Goal: Task Accomplishment & Management: Manage account settings

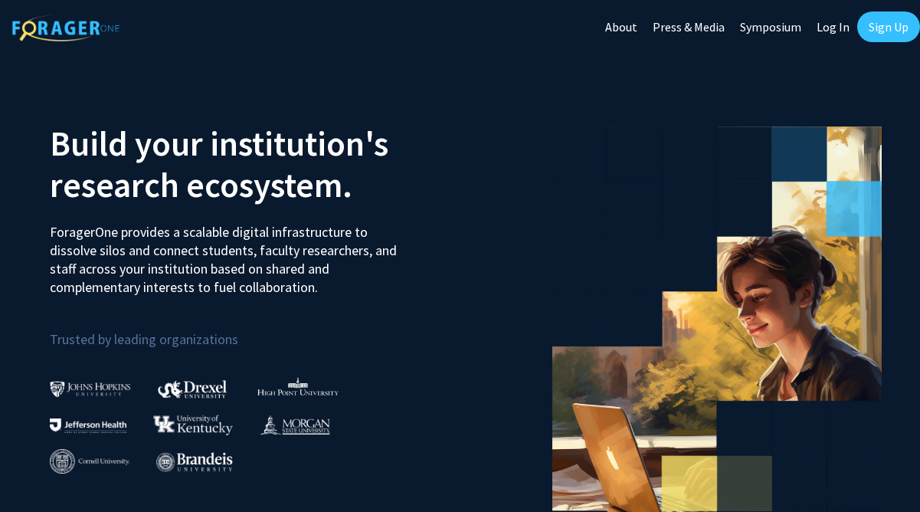
click at [831, 30] on link "Log In" at bounding box center [833, 27] width 48 height 54
select select
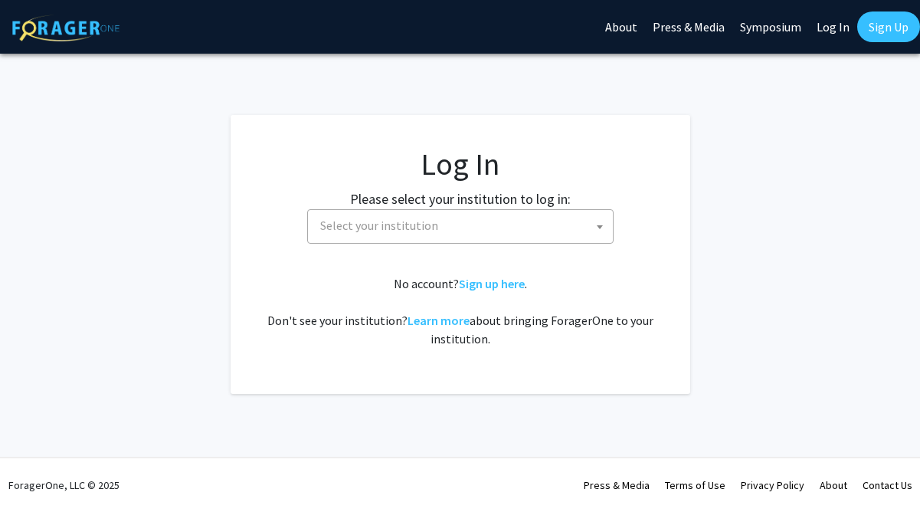
click at [407, 218] on span "Select your institution" at bounding box center [379, 225] width 118 height 15
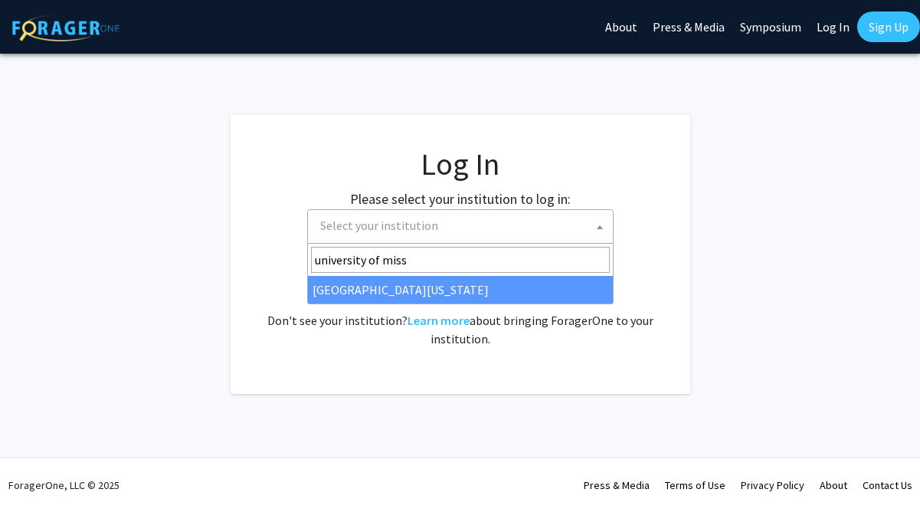
type input "university of miss"
select select "33"
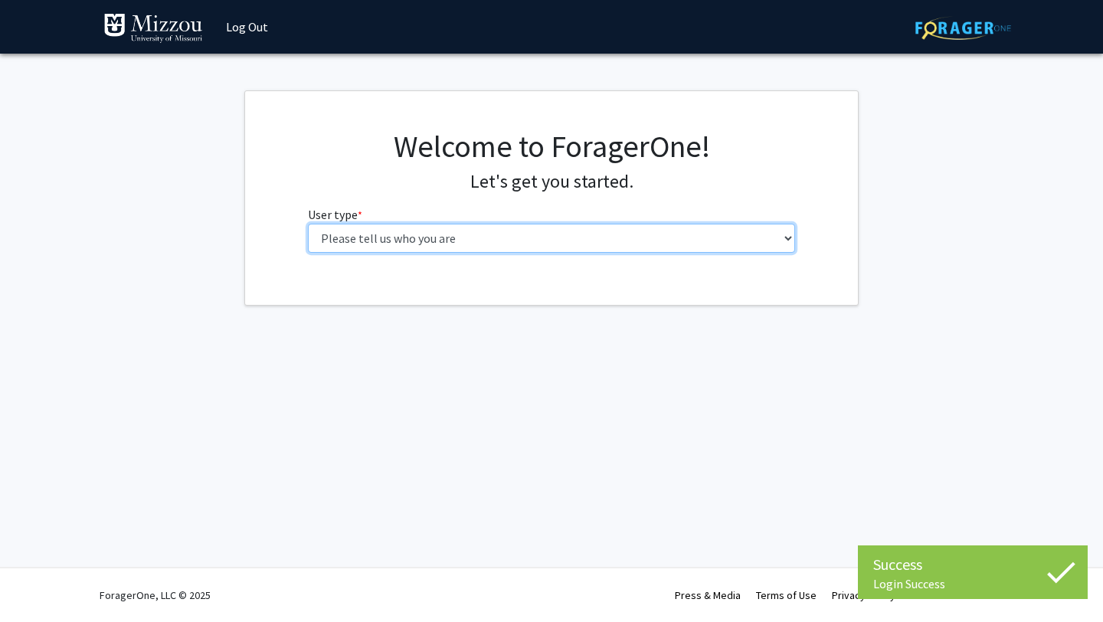
click at [607, 231] on select "Please tell us who you are Undergraduate Student Master's Student Doctoral Cand…" at bounding box center [552, 238] width 488 height 29
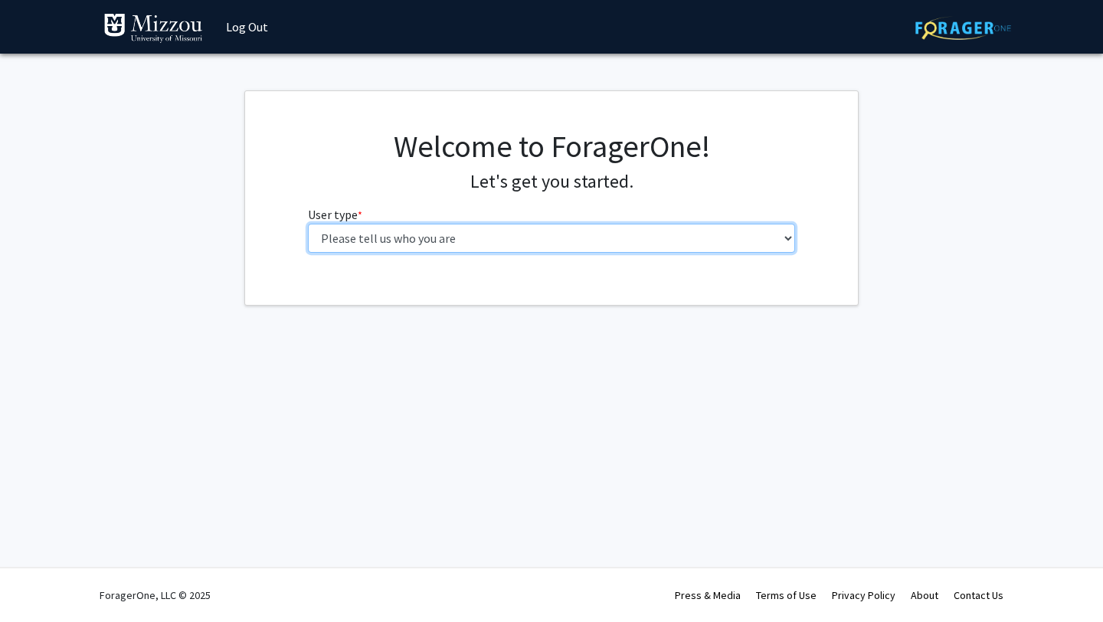
select select "1: undergrad"
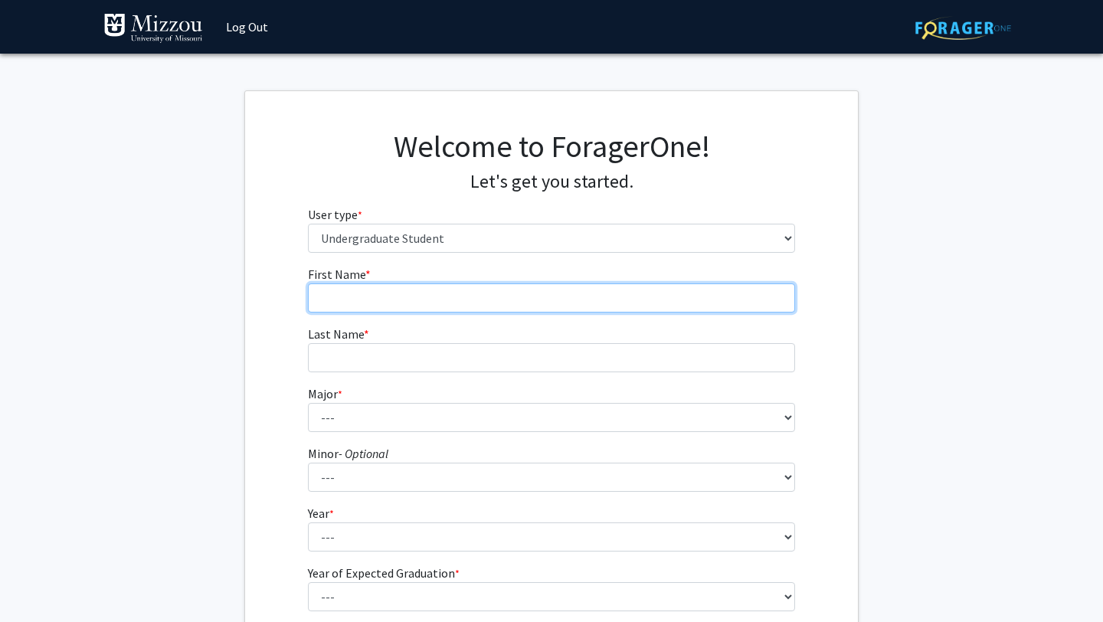
click at [649, 309] on input "First Name * required" at bounding box center [552, 297] width 488 height 29
type input "[PERSON_NAME]"
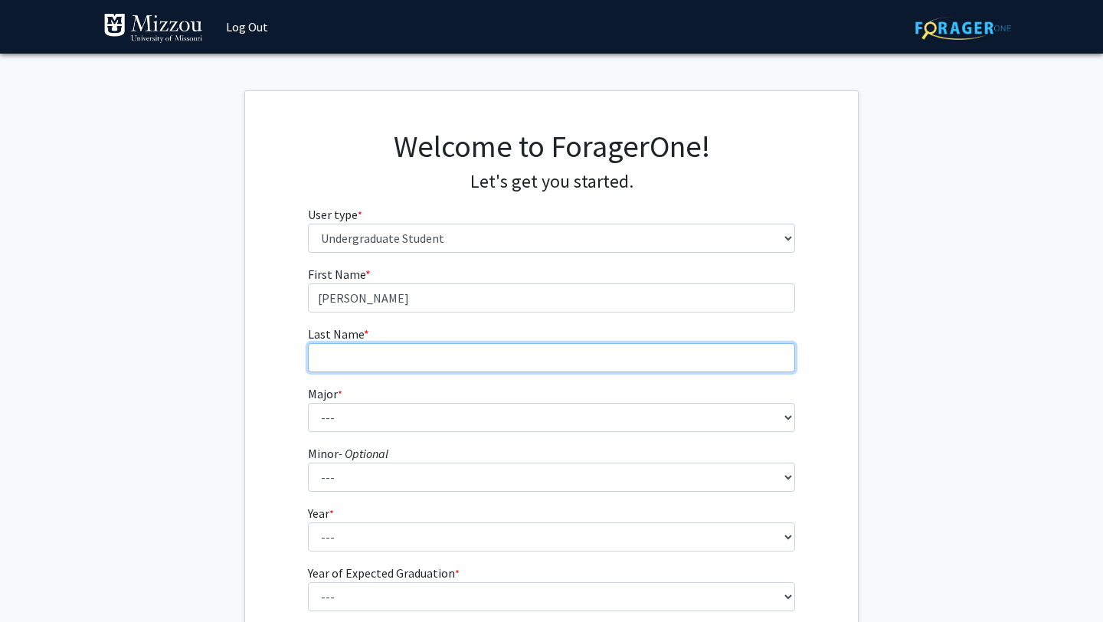
click at [584, 364] on input "Last Name * required" at bounding box center [552, 357] width 488 height 29
type input "[PERSON_NAME]"
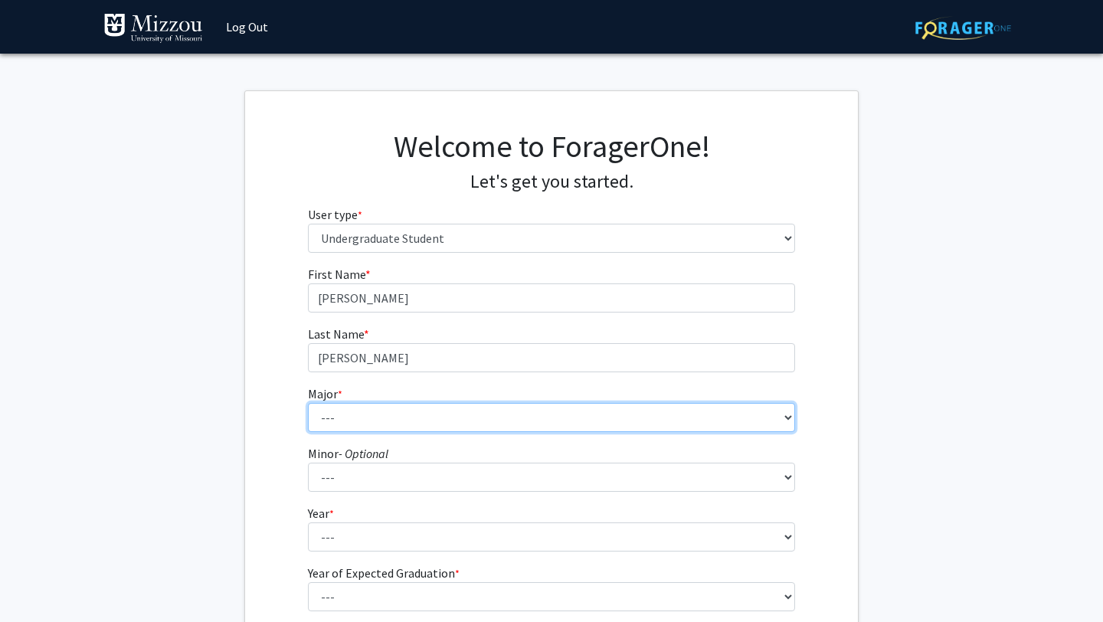
click at [515, 428] on select "--- Agribusiness Management Agricultural Education Agricultural Education: Comm…" at bounding box center [552, 417] width 488 height 29
select select "14: 2503"
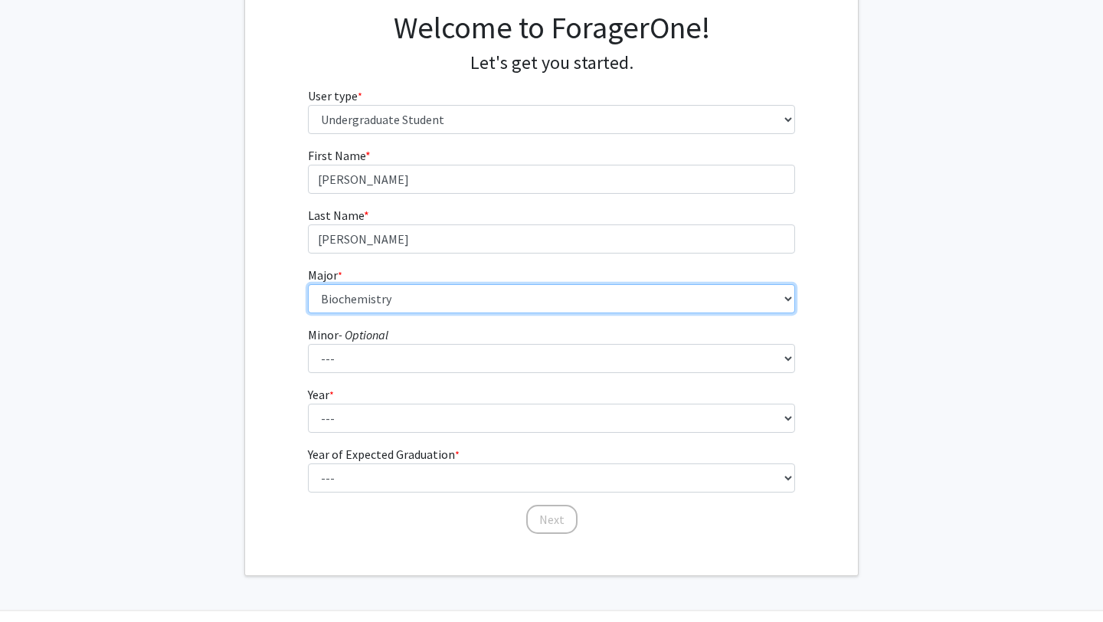
scroll to position [121, 0]
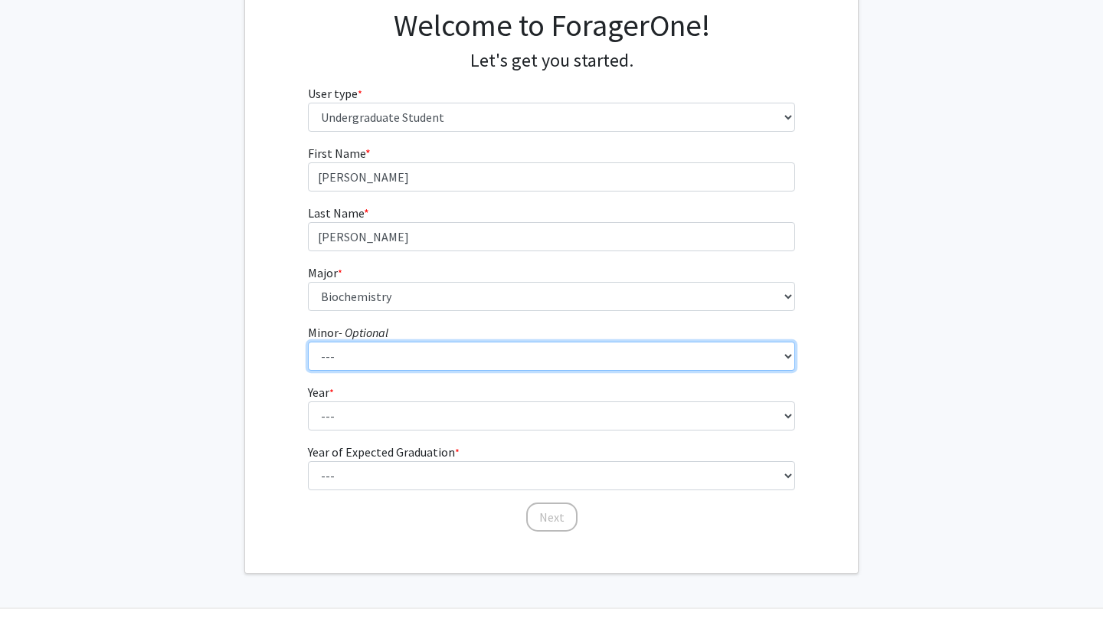
click at [765, 358] on select "--- Accountancy Aerospace Engineering Aerospace Studies Agribusiness Management…" at bounding box center [552, 356] width 488 height 29
click at [500, 357] on select "--- Accountancy Aerospace Engineering Aerospace Studies Agribusiness Management…" at bounding box center [552, 356] width 488 height 29
click at [499, 352] on select "--- Accountancy Aerospace Engineering Aerospace Studies Agribusiness Management…" at bounding box center [552, 356] width 488 height 29
select select "83: 2039"
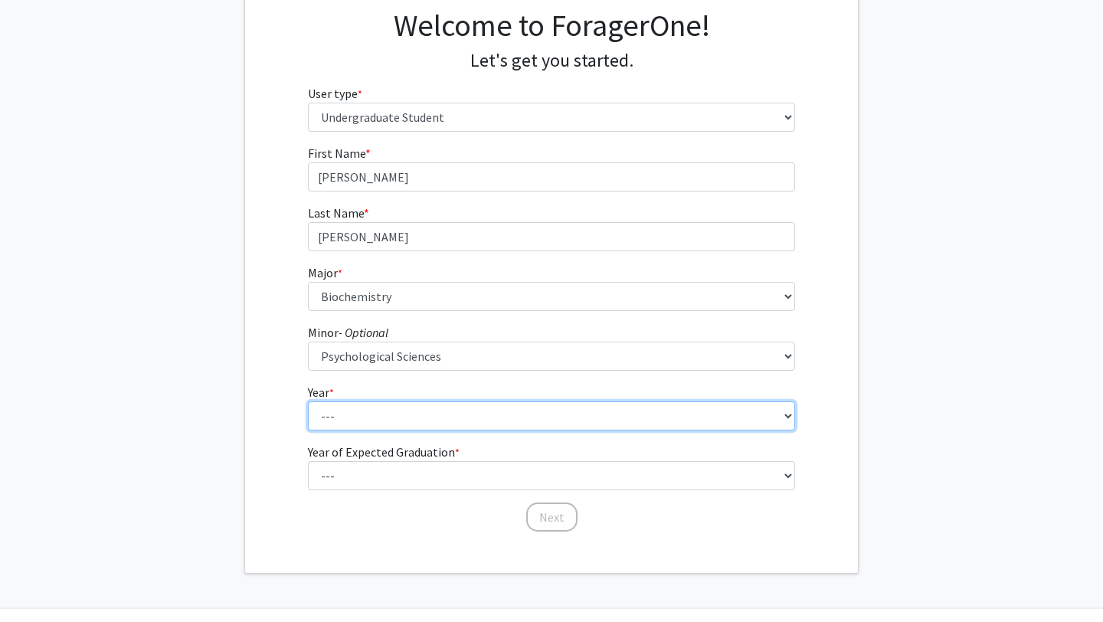
click at [653, 420] on select "--- First-year Sophomore Junior Senior Postbaccalaureate Certificate" at bounding box center [552, 415] width 488 height 29
select select "2: sophomore"
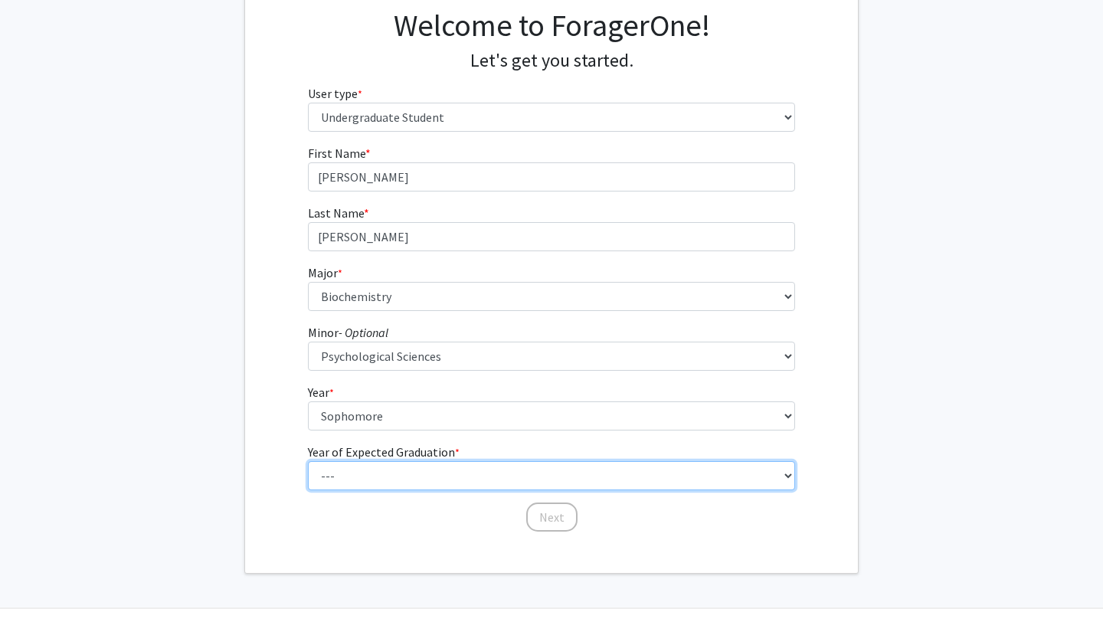
click at [626, 480] on select "--- 2025 2026 2027 2028 2029 2030 2031 2032 2033 2034" at bounding box center [552, 475] width 488 height 29
select select "4: 2028"
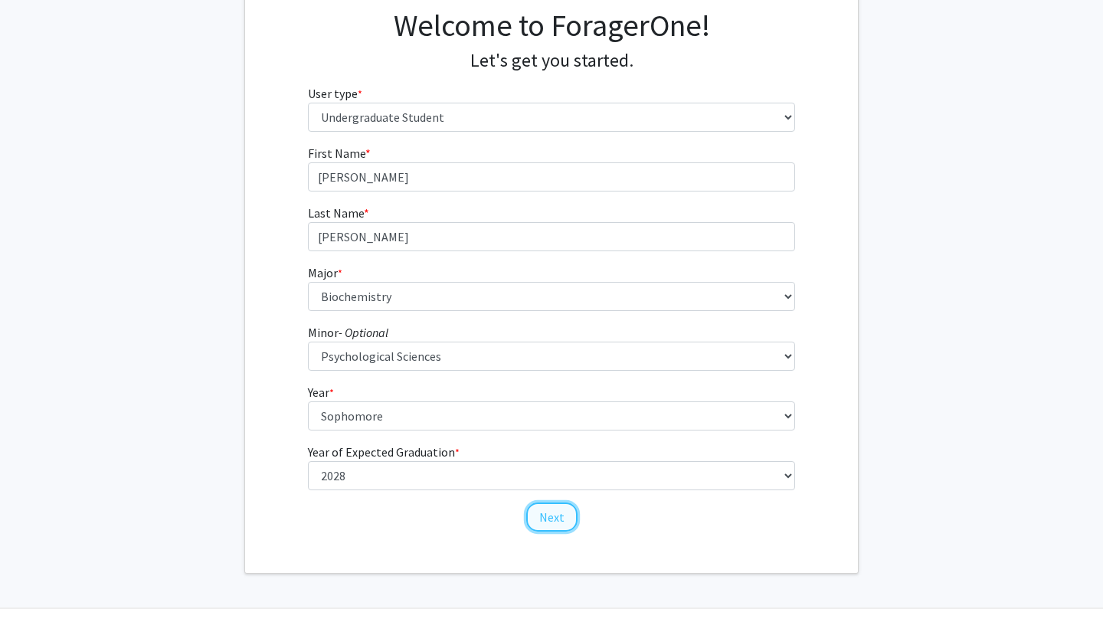
click at [558, 518] on button "Next" at bounding box center [551, 516] width 51 height 29
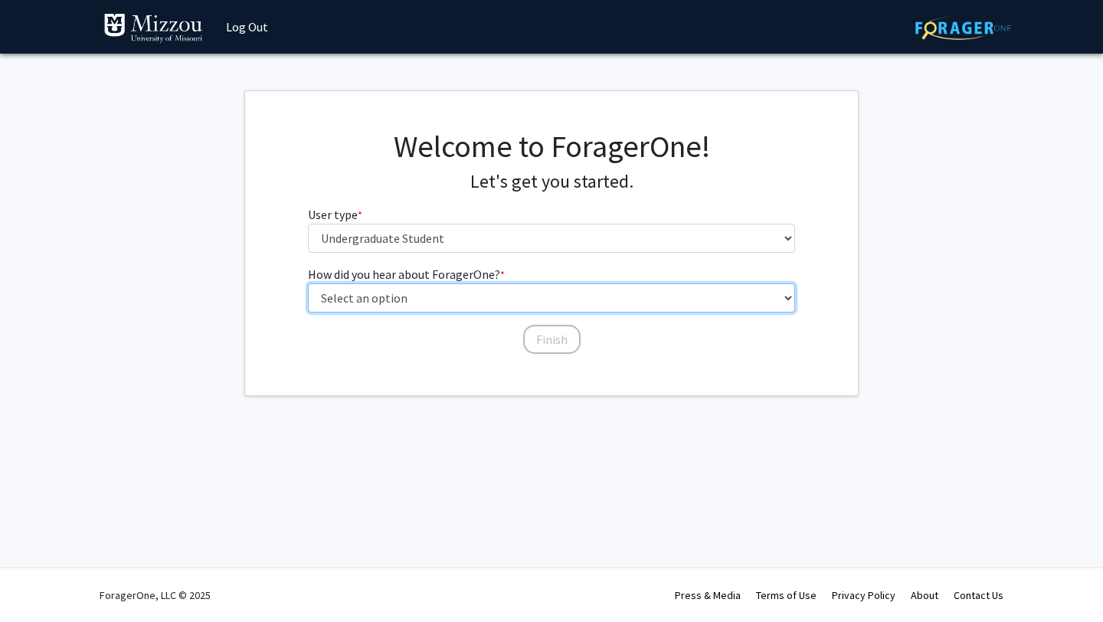
click at [584, 299] on select "Select an option Peer/student recommendation Faculty/staff recommendation Unive…" at bounding box center [552, 297] width 488 height 29
select select "4: university_email"
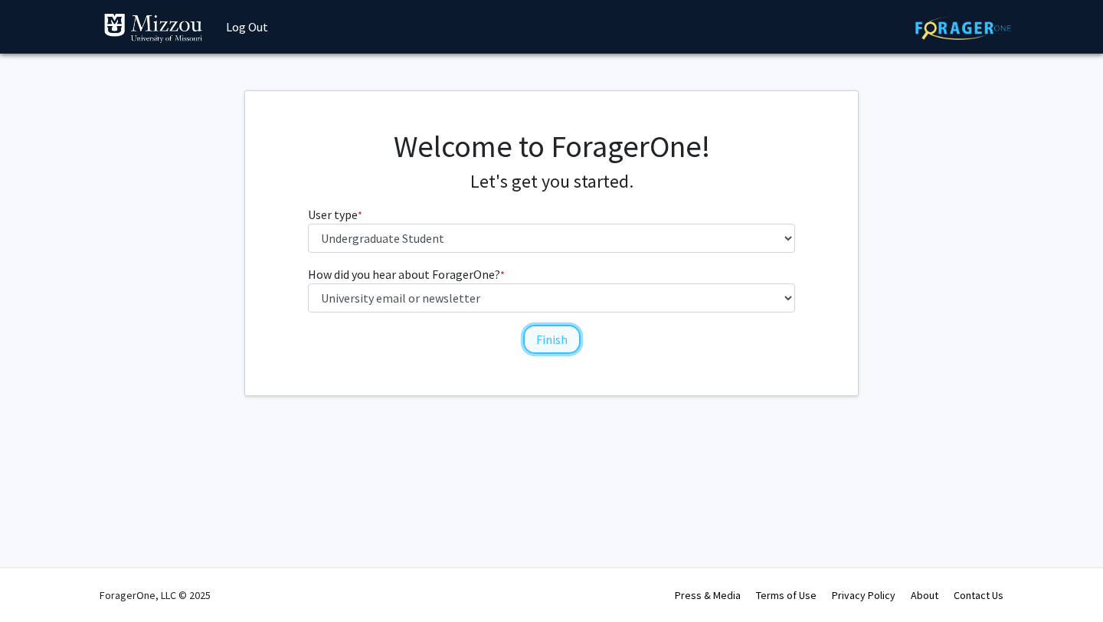
click at [547, 344] on button "Finish" at bounding box center [551, 339] width 57 height 29
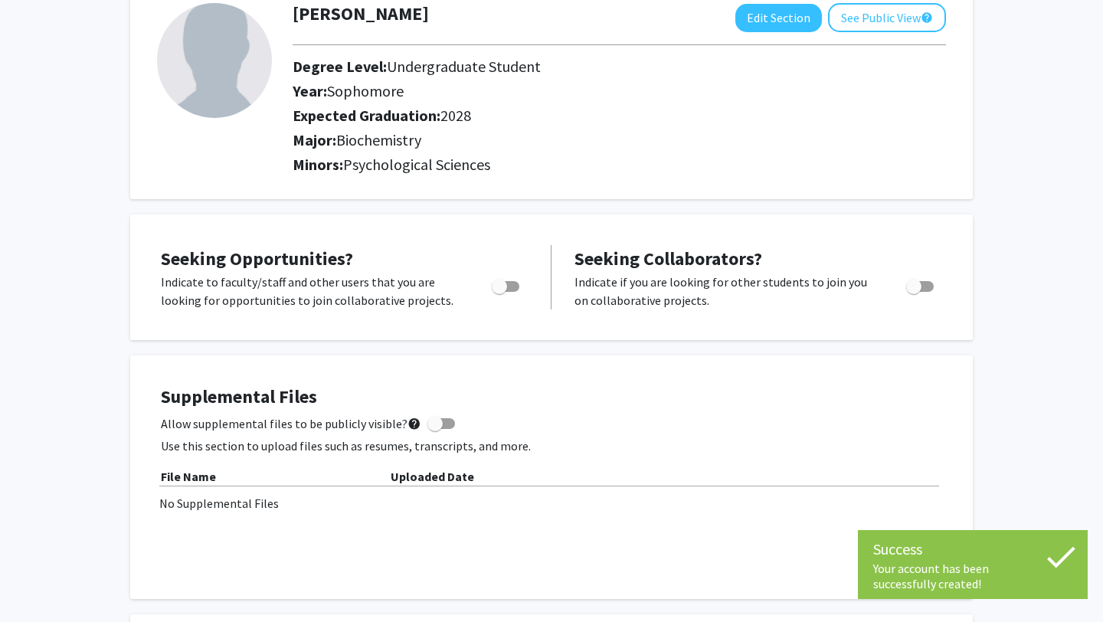
scroll to position [104, 0]
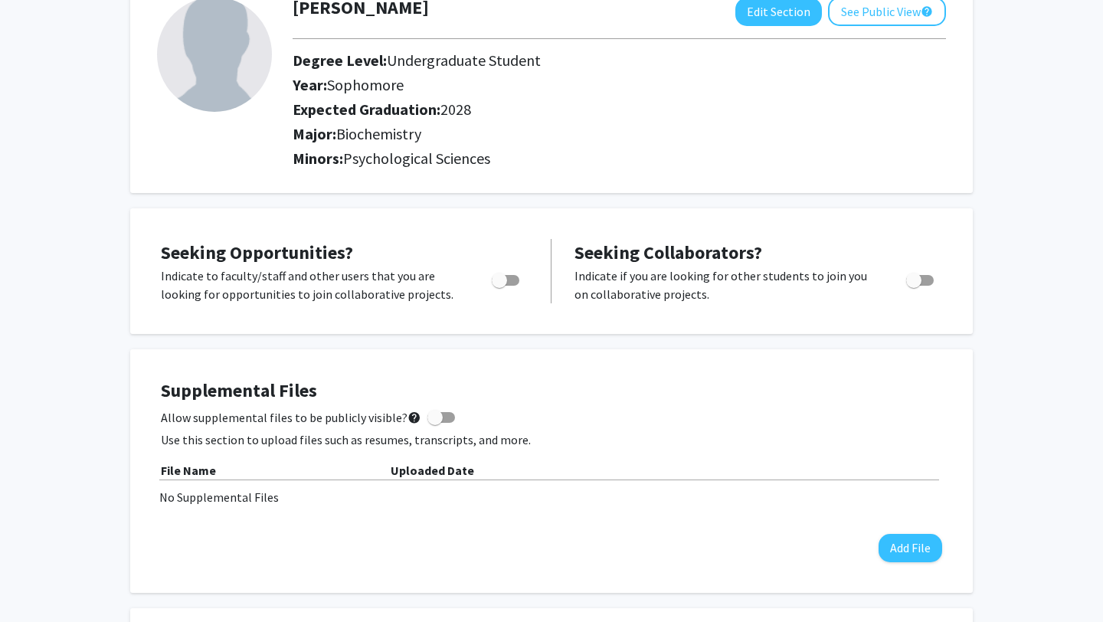
click at [512, 286] on label "Toggle" at bounding box center [503, 280] width 34 height 18
click at [499, 286] on input "Are you actively seeking opportunities?" at bounding box center [499, 286] width 1 height 1
checkbox input "true"
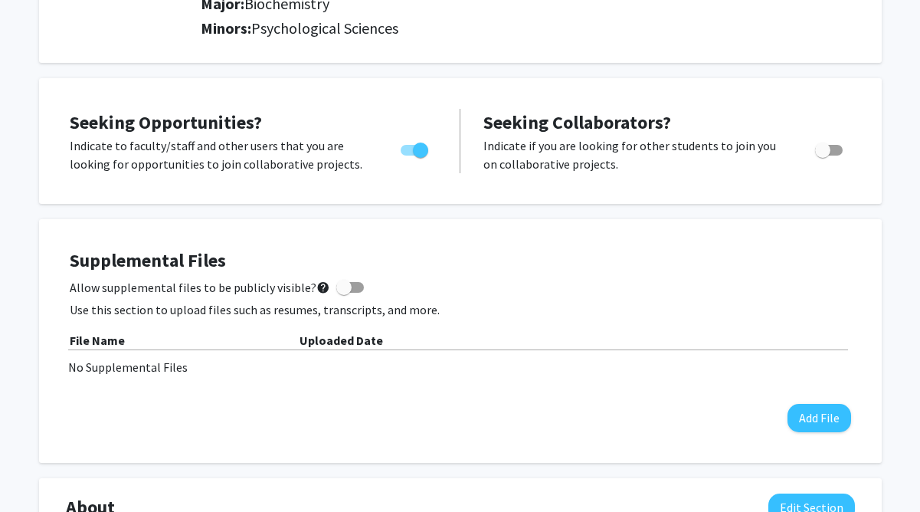
scroll to position [247, 0]
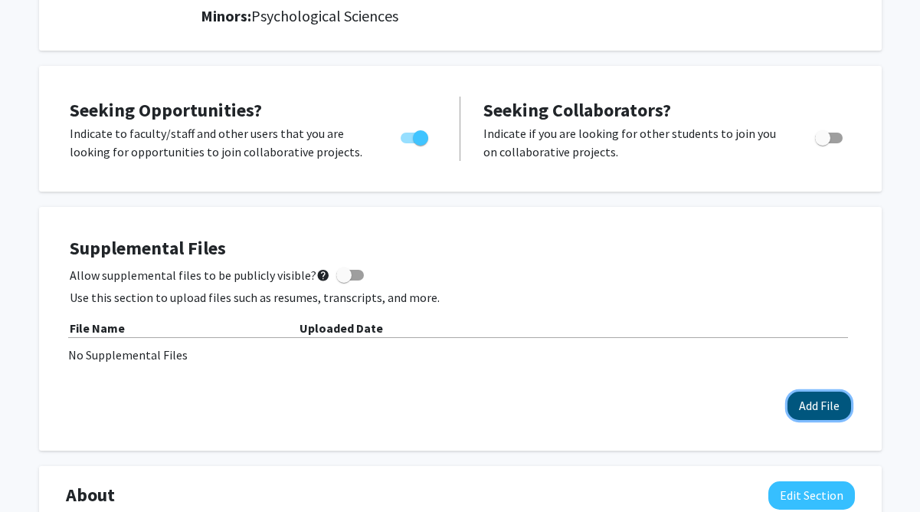
click at [823, 410] on button "Add File" at bounding box center [819, 405] width 64 height 28
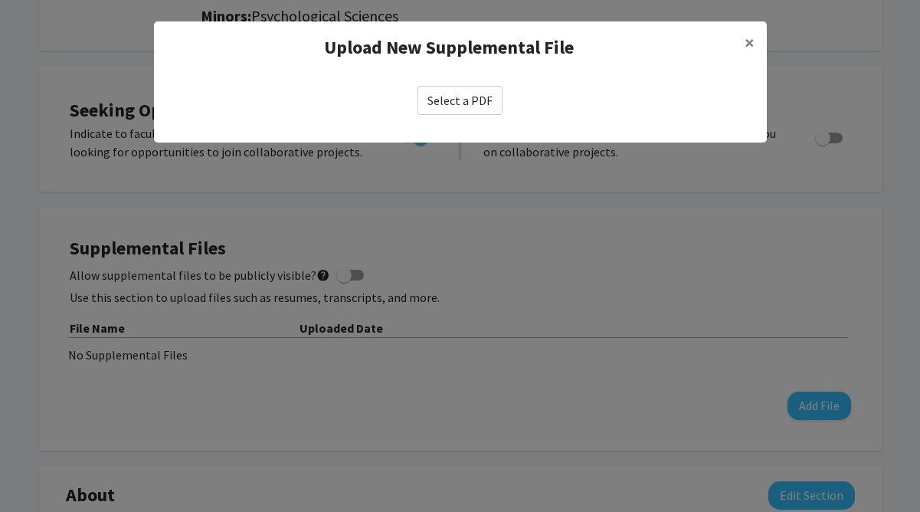
click at [469, 100] on label "Select a PDF" at bounding box center [459, 100] width 85 height 29
click at [0, 0] on input "Select a PDF" at bounding box center [0, 0] width 0 height 0
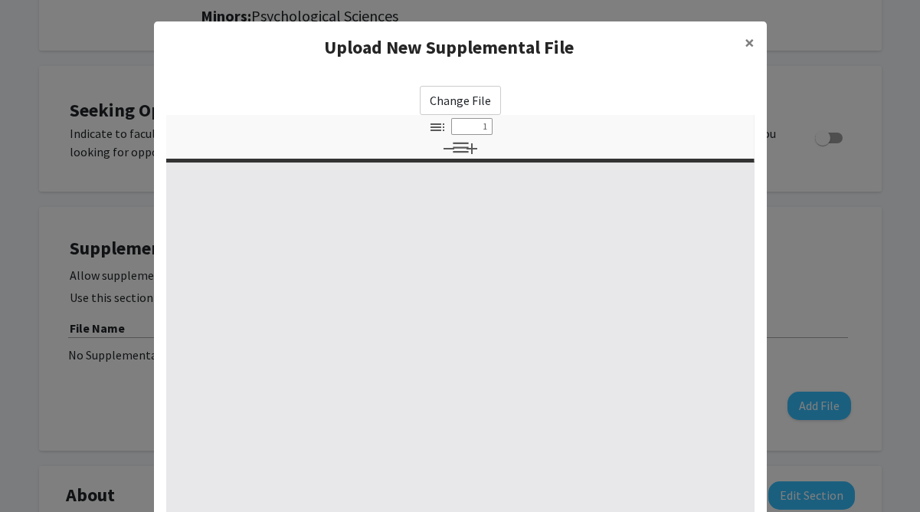
select select "custom"
type input "0"
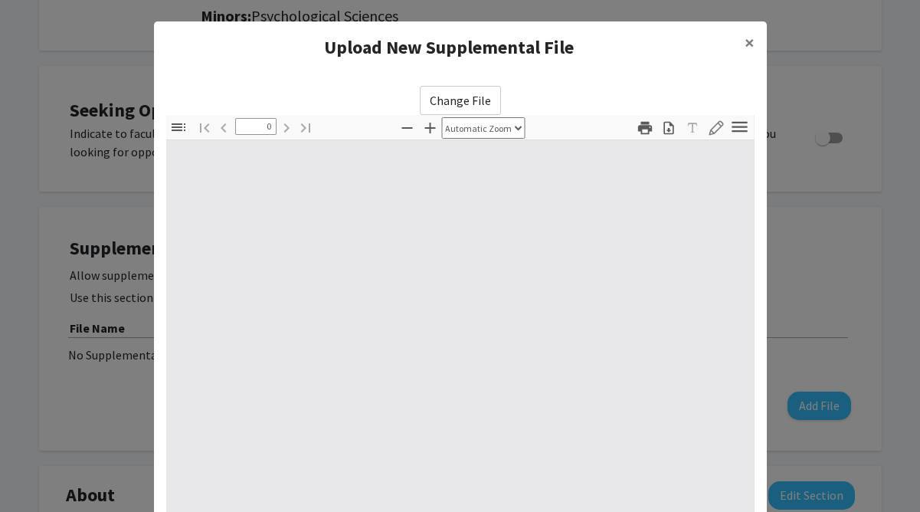
select select "custom"
type input "1"
select select "auto"
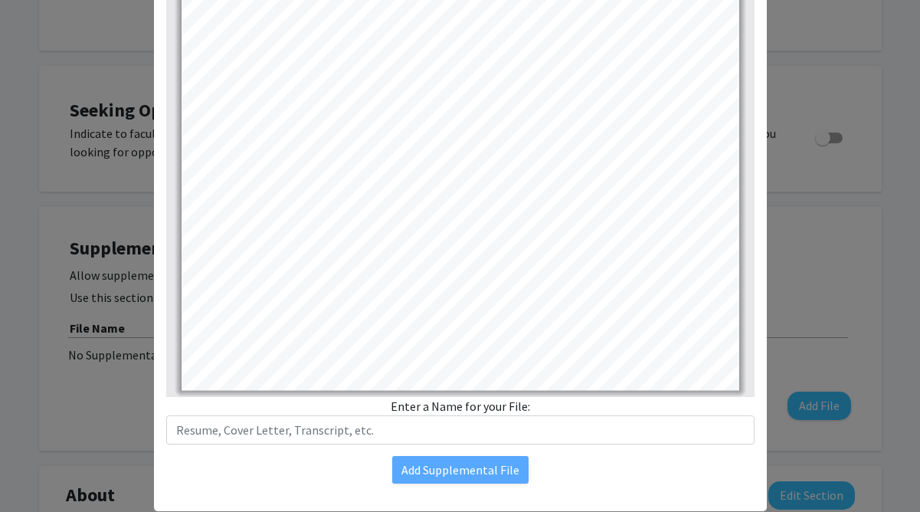
scroll to position [214, 0]
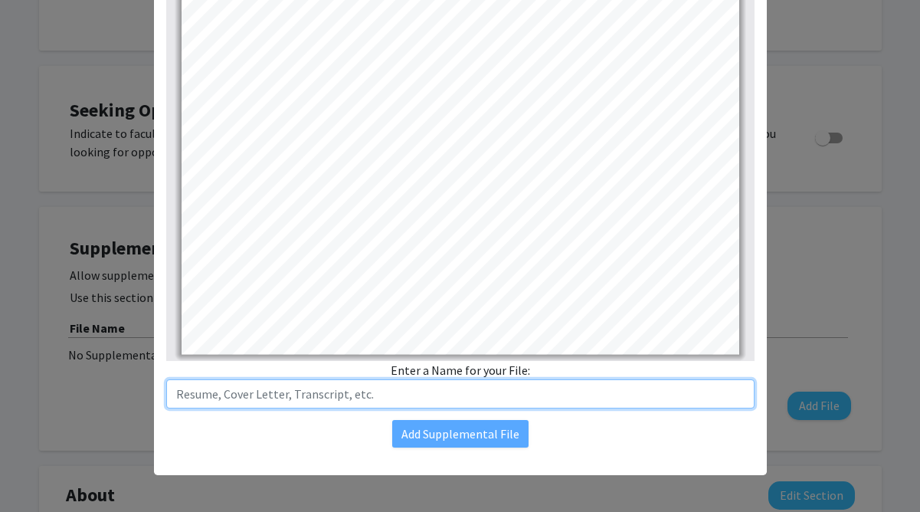
click at [424, 399] on input "text" at bounding box center [460, 393] width 588 height 29
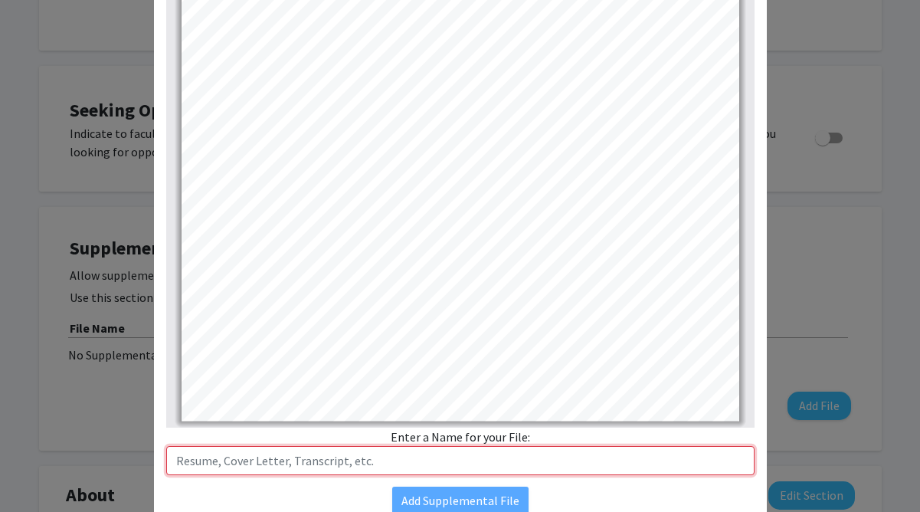
scroll to position [0, 0]
